Goal: Find specific page/section: Find specific page/section

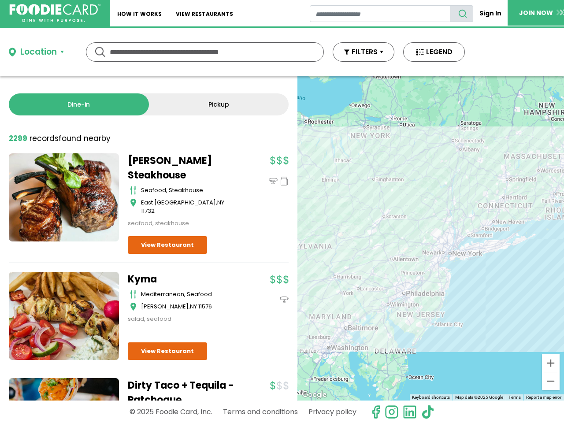
click at [282, 52] on input "text" at bounding box center [205, 52] width 190 height 19
click at [36, 52] on div "Location" at bounding box center [38, 52] width 37 height 13
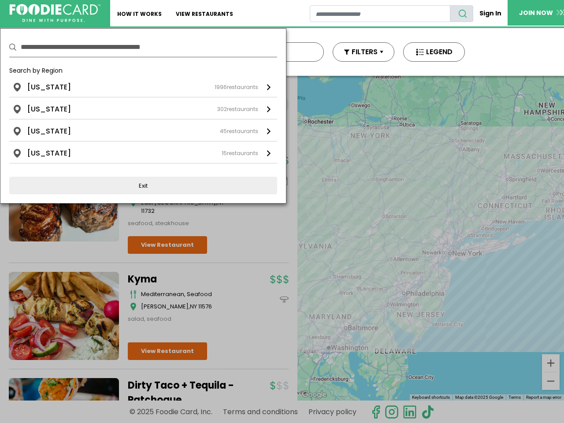
click at [364, 52] on button "FILTERS" at bounding box center [364, 51] width 62 height 19
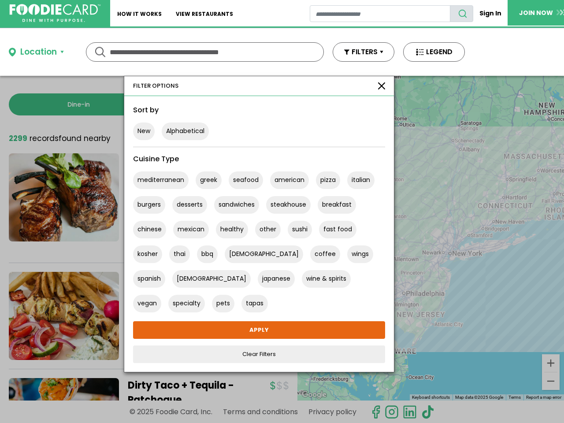
click at [434, 52] on button "LEGEND" at bounding box center [434, 51] width 62 height 19
click at [0, 0] on div at bounding box center [0, 0] width 0 height 0
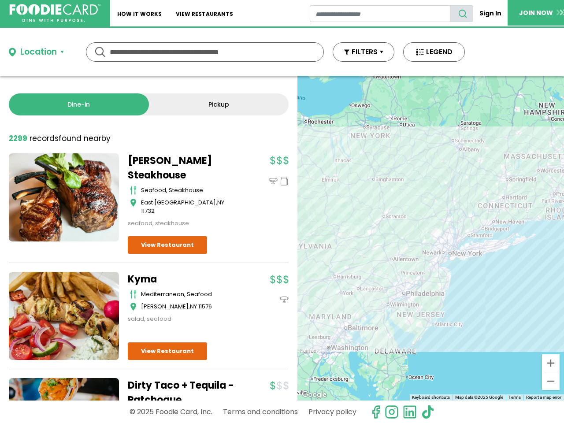
click at [212, 104] on link "Pickup" at bounding box center [219, 104] width 140 height 22
click at [0, 0] on div at bounding box center [0, 0] width 0 height 0
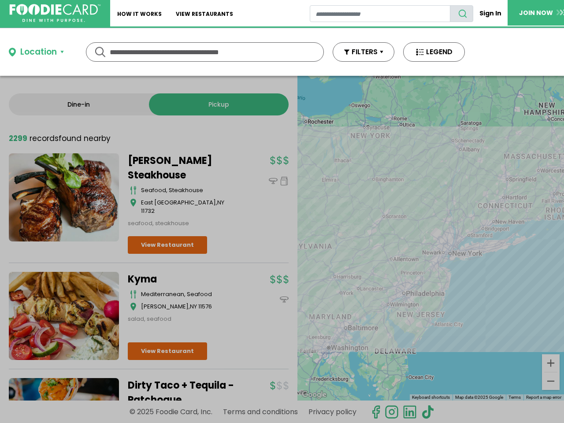
click at [431, 238] on div at bounding box center [282, 211] width 564 height 423
click at [551, 363] on div at bounding box center [282, 211] width 564 height 423
